Goal: Find contact information: Find contact information

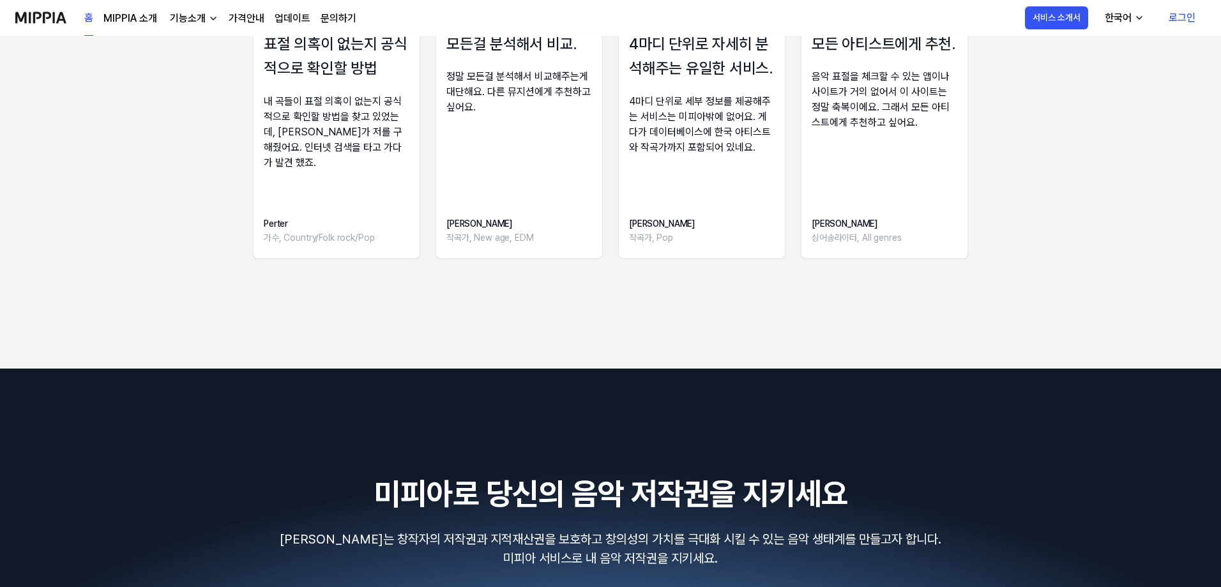
scroll to position [2168, 0]
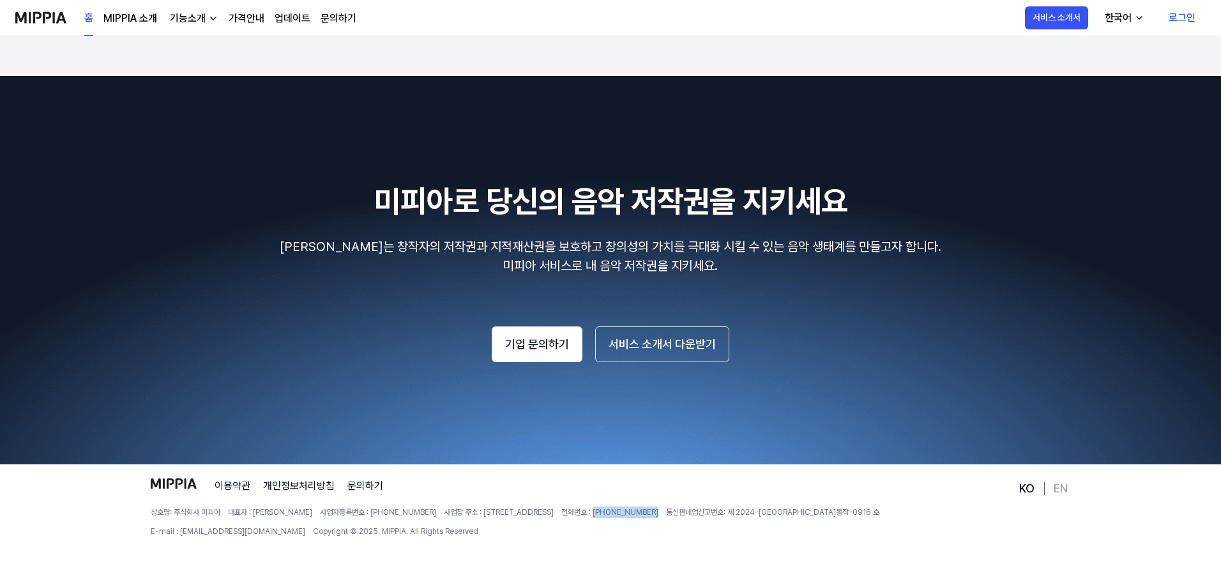
drag, startPoint x: 659, startPoint y: 513, endPoint x: 599, endPoint y: 515, distance: 59.4
click at [599, 515] on div "상호명: 주식회사 미피아 대표자 : 오찬호 사업자등록번호 : [PHONE_NUMBER] 사업장 주소 : [STREET_ADDRESS] 전화번호…" at bounding box center [584, 521] width 866 height 31
copy span "[PHONE_NUMBER]"
click at [716, 496] on div "이용약관 개인정보처리방침 문의하기 상호명: 주식회사 미피아 대표자 : 오찬호 사업자등록번호 : [PHONE_NUMBER] 사업장 주소 : [S…" at bounding box center [584, 532] width 866 height 109
drag, startPoint x: 946, startPoint y: 515, endPoint x: 851, endPoint y: 514, distance: 95.1
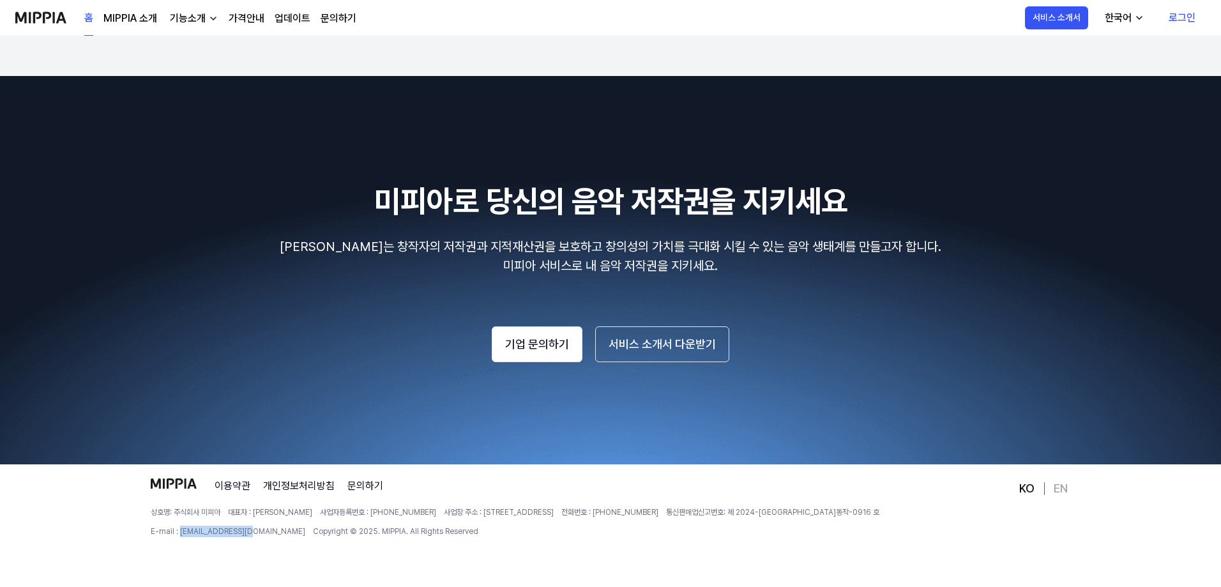
click at [851, 514] on div "상호명: 주식회사 미피아 대표자 : 오찬호 사업자등록번호 : [PHONE_NUMBER] 사업장 주소 : [STREET_ADDRESS] 전화번호…" at bounding box center [584, 521] width 866 height 31
copy span "[EMAIL_ADDRESS][DOMAIN_NAME]"
drag, startPoint x: 560, startPoint y: 511, endPoint x: 438, endPoint y: 520, distance: 122.3
click at [438, 520] on div "상호명: 주식회사 미피아 대표자 : 오찬호 사업자등록번호 : [PHONE_NUMBER] 사업장 주소 : [STREET_ADDRESS] 전화번호…" at bounding box center [584, 521] width 866 height 31
copy span "[STREET_ADDRESS]"
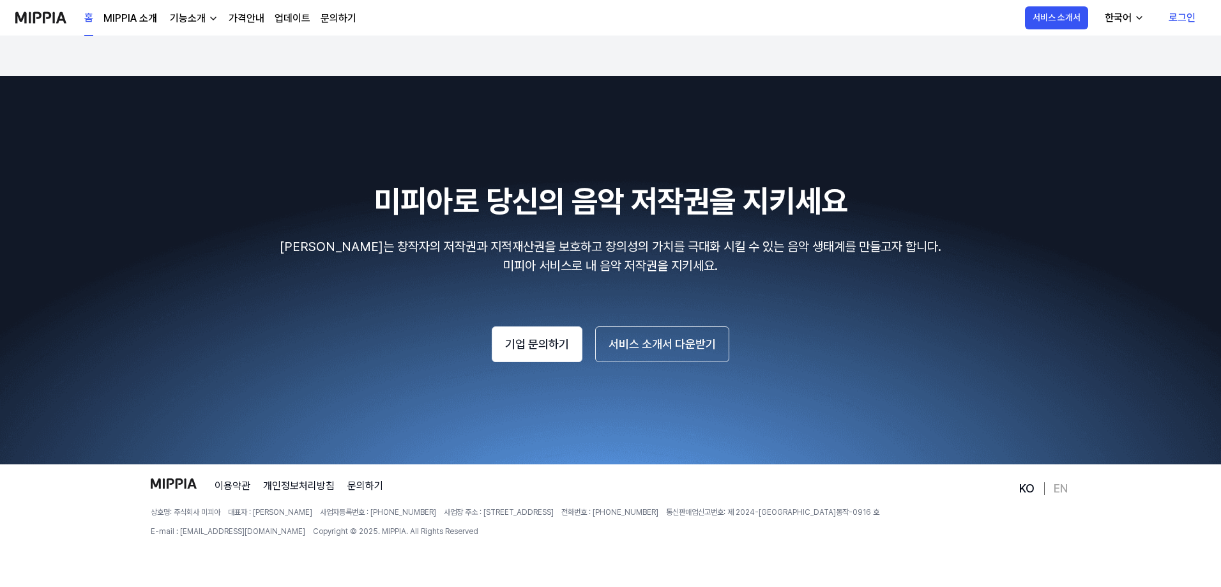
click at [271, 515] on span "대표자 : [PERSON_NAME]" at bounding box center [270, 511] width 84 height 11
copy span "[PERSON_NAME]"
